Goal: Task Accomplishment & Management: Complete application form

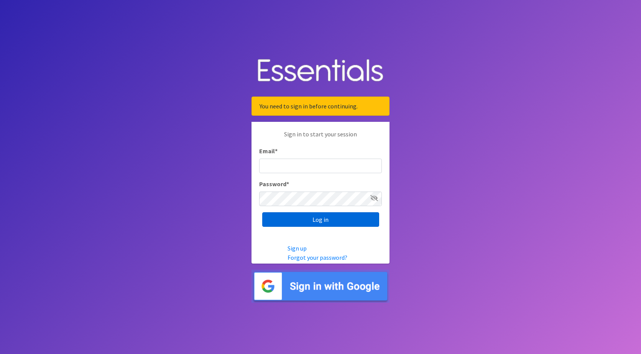
type input "[PERSON_NAME][EMAIL_ADDRESS][DOMAIN_NAME]"
click at [317, 220] on input "Log in" at bounding box center [320, 219] width 117 height 15
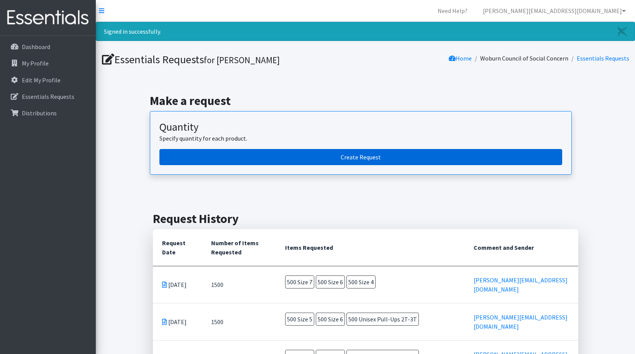
click at [349, 156] on link "Create Request" at bounding box center [360, 157] width 403 height 16
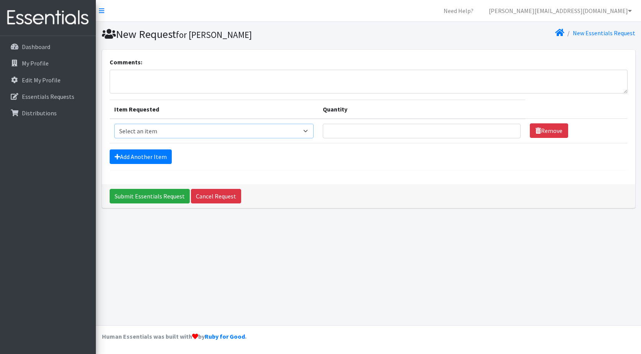
click at [280, 132] on select "Select an item Overnights - L/XL (60-125 lbs) Overnights - S/M (38-65 lbs) Pree…" at bounding box center [213, 131] width 199 height 15
select select "14902"
click at [114, 124] on select "Select an item Overnights - L/XL (60-125 lbs) Overnights - S/M (38-65 lbs) Pree…" at bounding box center [213, 131] width 199 height 15
click at [418, 131] on input "Quantity" at bounding box center [422, 131] width 198 height 15
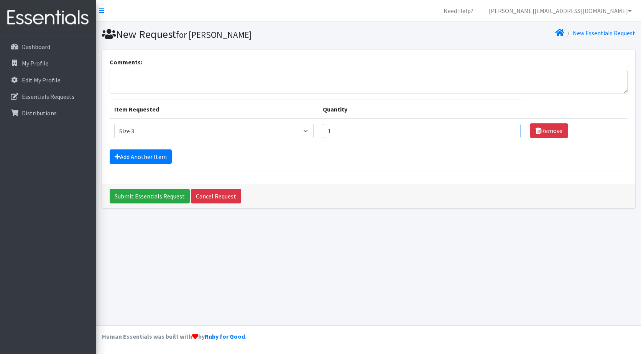
click at [507, 133] on input "1" at bounding box center [422, 131] width 198 height 15
type input "100"
click at [127, 153] on link "Add Another Item" at bounding box center [141, 156] width 62 height 15
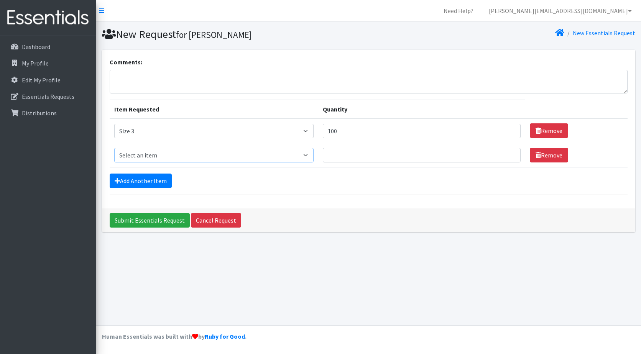
click at [130, 156] on select "Select an item Overnights - L/XL (60-125 lbs) Overnights - S/M (38-65 lbs) Pree…" at bounding box center [213, 155] width 199 height 15
select select "14922"
click at [114, 148] on select "Select an item Overnights - L/XL (60-125 lbs) Overnights - S/M (38-65 lbs) Pree…" at bounding box center [213, 155] width 199 height 15
click at [397, 155] on input "Quantity" at bounding box center [422, 155] width 198 height 15
type input "200"
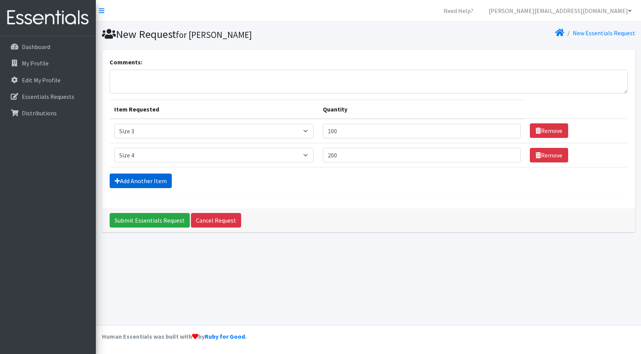
click at [144, 180] on link "Add Another Item" at bounding box center [141, 181] width 62 height 15
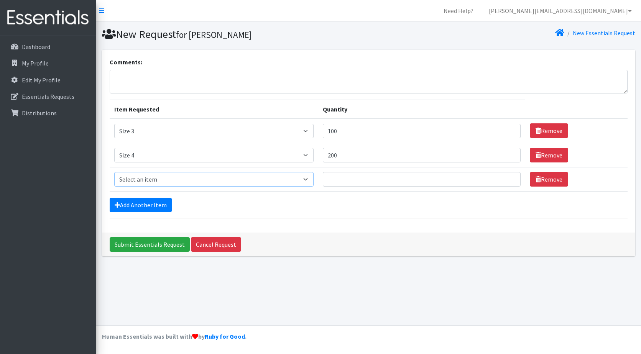
click at [144, 180] on select "Select an item Overnights - L/XL (60-125 lbs) Overnights - S/M (38-65 lbs) Pree…" at bounding box center [213, 179] width 199 height 15
select select "14920"
click at [114, 172] on select "Select an item Overnights - L/XL (60-125 lbs) Overnights - S/M (38-65 lbs) Pree…" at bounding box center [213, 179] width 199 height 15
click at [422, 185] on input "Quantity" at bounding box center [422, 179] width 198 height 15
type input "200"
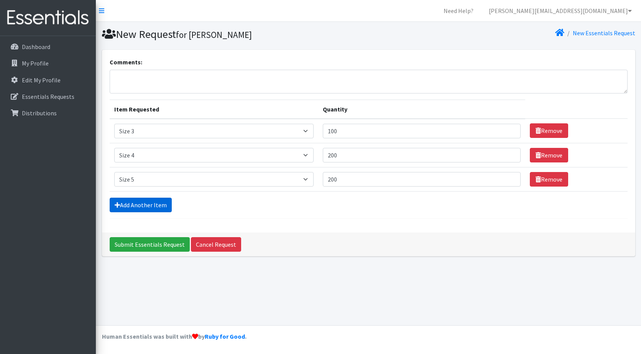
click at [121, 200] on link "Add Another Item" at bounding box center [141, 205] width 62 height 15
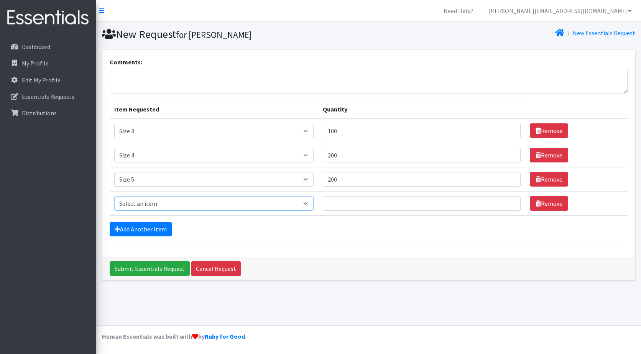
click at [127, 200] on select "Select an item Overnights - L/XL (60-125 lbs) Overnights - S/M (38-65 lbs) Pree…" at bounding box center [213, 203] width 199 height 15
select select "14903"
click at [114, 196] on select "Select an item Overnights - L/XL (60-125 lbs) Overnights - S/M (38-65 lbs) Pree…" at bounding box center [213, 203] width 199 height 15
click at [429, 207] on input "Quantity" at bounding box center [422, 203] width 198 height 15
type input "200"
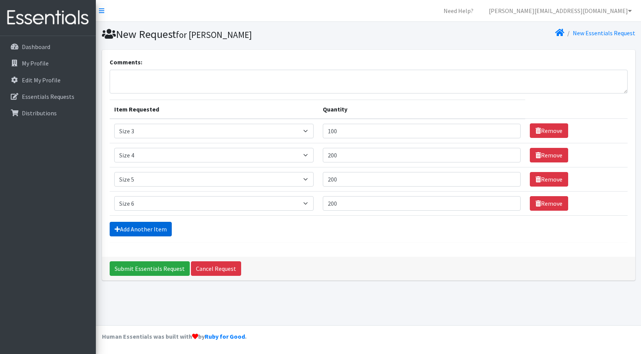
click at [126, 228] on link "Add Another Item" at bounding box center [141, 229] width 62 height 15
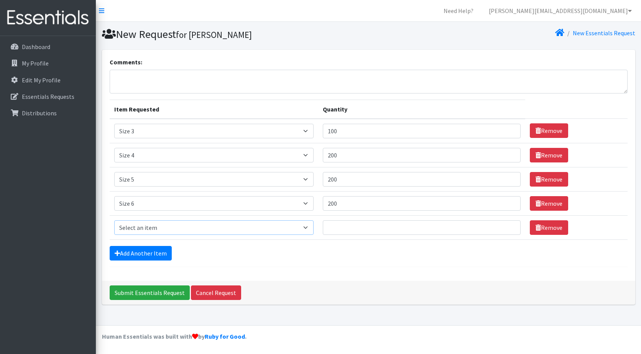
click at [134, 224] on select "Select an item Overnights - L/XL (60-125 lbs) Overnights - S/M (38-65 lbs) Pree…" at bounding box center [213, 227] width 199 height 15
select select "15009"
click at [114, 220] on select "Select an item Overnights - L/XL (60-125 lbs) Overnights - S/M (38-65 lbs) Pree…" at bounding box center [213, 227] width 199 height 15
click at [385, 226] on input "Quantity" at bounding box center [422, 227] width 198 height 15
type input "100"
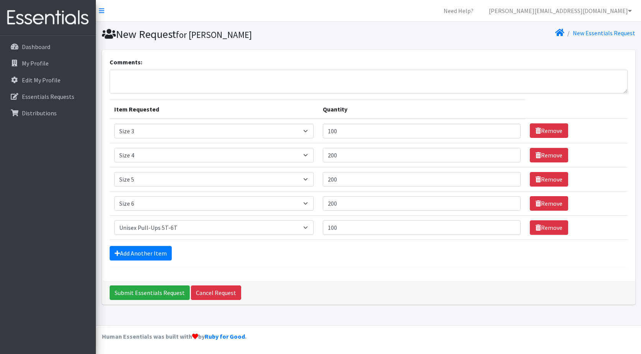
click at [363, 258] on div "Add Another Item" at bounding box center [369, 253] width 518 height 15
click at [152, 295] on input "Submit Essentials Request" at bounding box center [150, 292] width 80 height 15
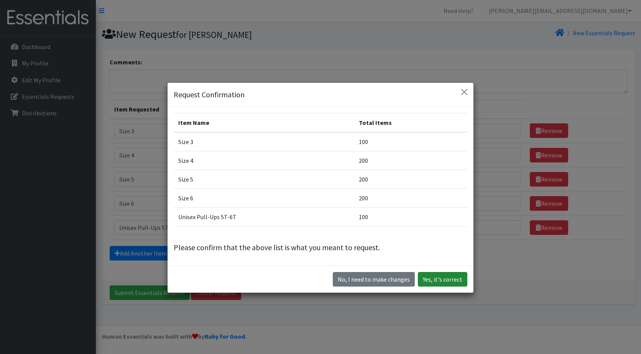
click at [432, 279] on button "Yes, it's correct" at bounding box center [442, 279] width 49 height 15
